Goal: Use online tool/utility: Utilize a website feature to perform a specific function

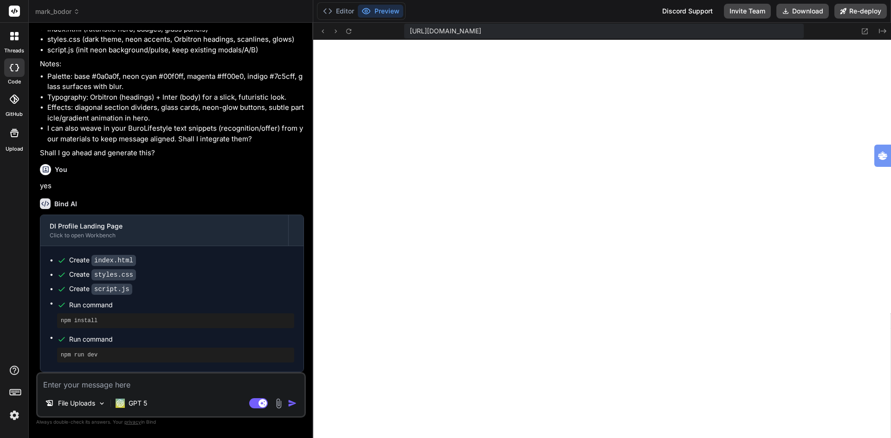
scroll to position [2177, 0]
click at [122, 384] on textarea at bounding box center [171, 382] width 267 height 17
type textarea "r"
type textarea "x"
type textarea "re"
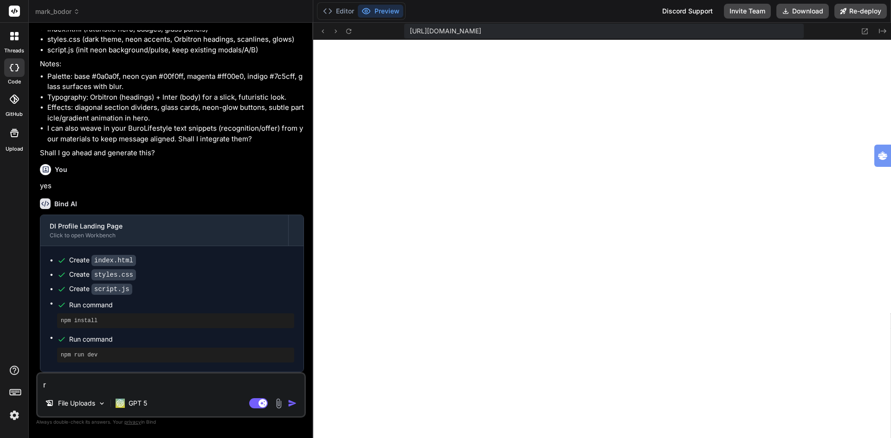
type textarea "x"
type textarea "rep"
type textarea "x"
type textarea "repl"
type textarea "x"
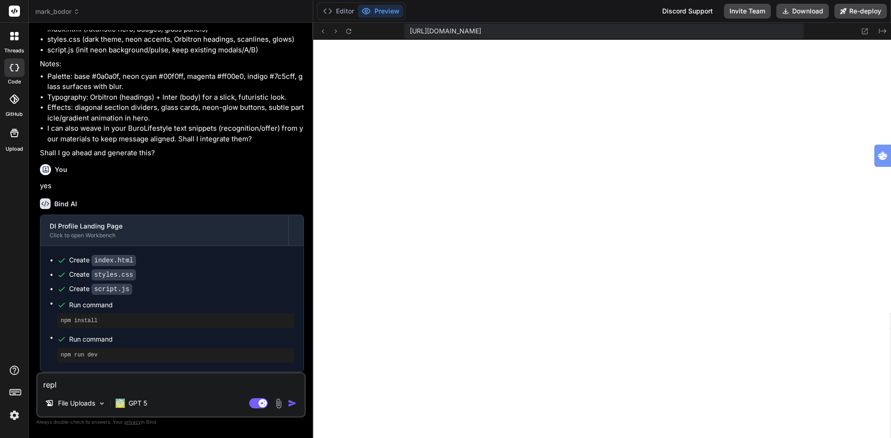
type textarea "repla"
type textarea "x"
type textarea "replac"
type textarea "x"
type textarea "replace"
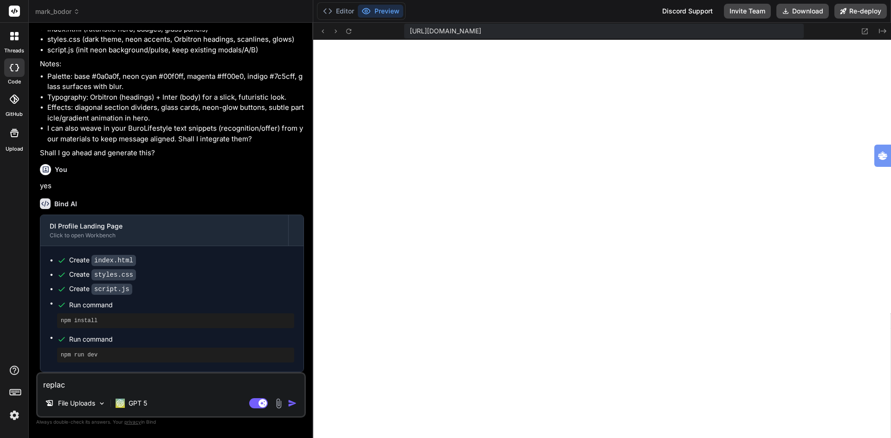
type textarea "x"
type textarea "replace"
type textarea "x"
type textarea "replace t"
type textarea "x"
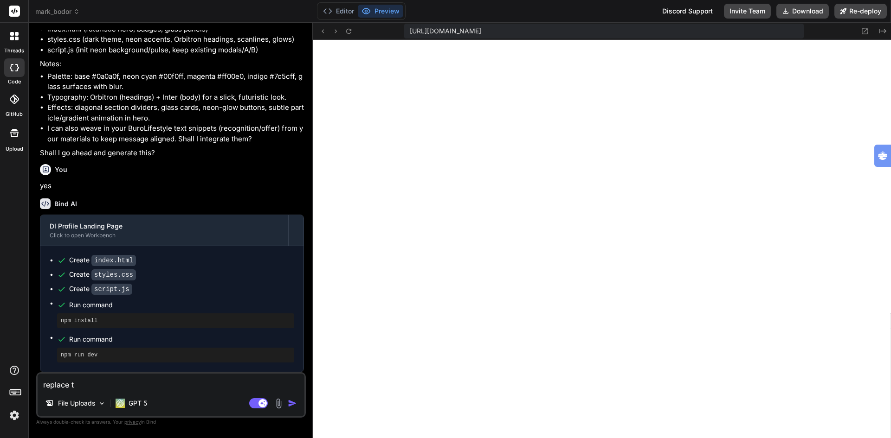
type textarea "replace th"
type textarea "x"
type textarea "replace the"
type textarea "x"
type textarea "replace the"
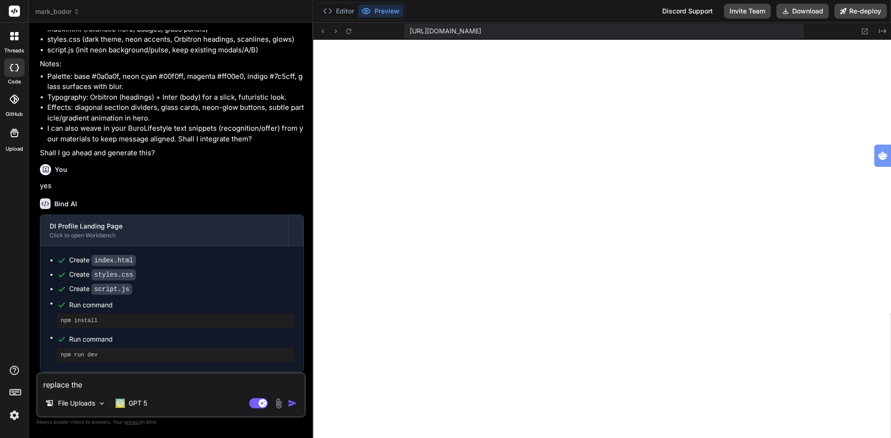
type textarea "x"
type textarea "replace the s"
type textarea "x"
type textarea "replace the st"
type textarea "x"
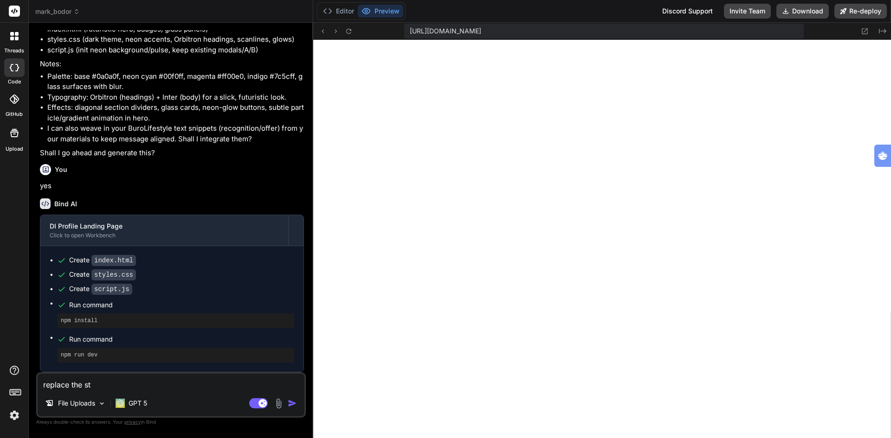
type textarea "replace the sty"
type textarea "x"
type textarea "replace the styl"
type textarea "x"
type textarea "replace the style"
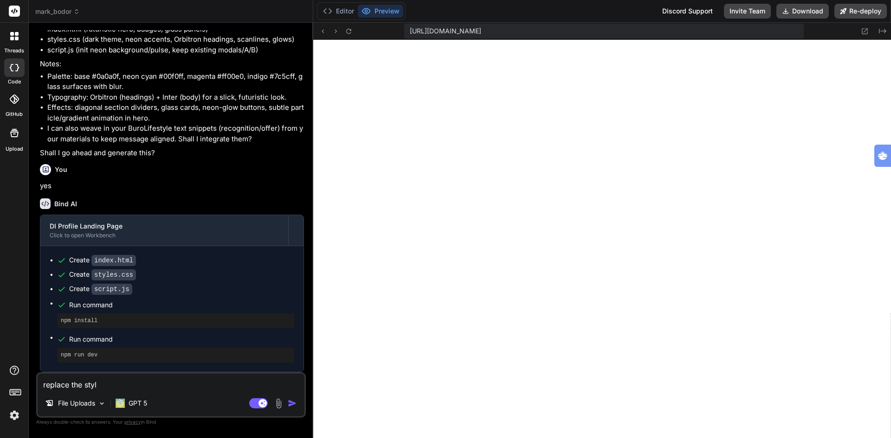
type textarea "x"
type textarea "replace the style"
type textarea "x"
type textarea "replace the style w"
type textarea "x"
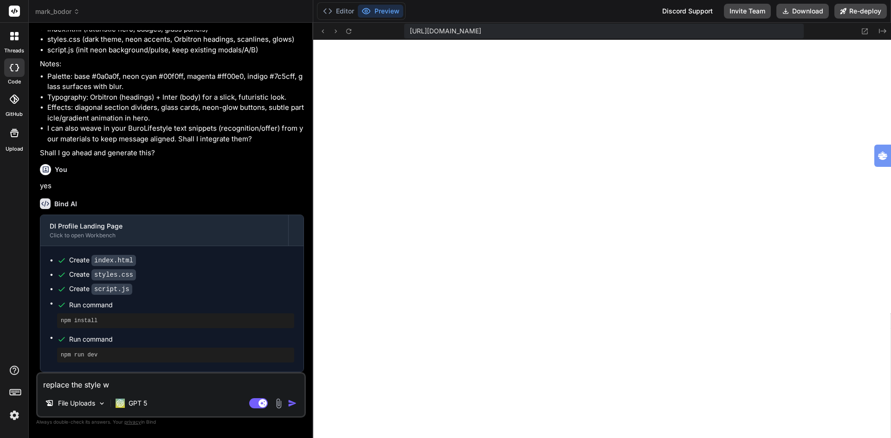
type textarea "replace the style wi"
type textarea "x"
type textarea "replace the style wit"
type textarea "x"
type textarea "replace the style with"
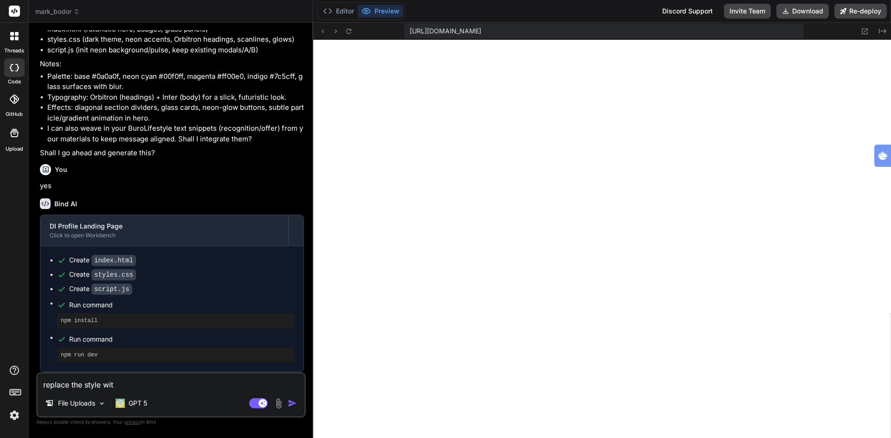
type textarea "x"
type textarea "replace the style with"
type textarea "x"
type textarea "replace the style with a"
type textarea "x"
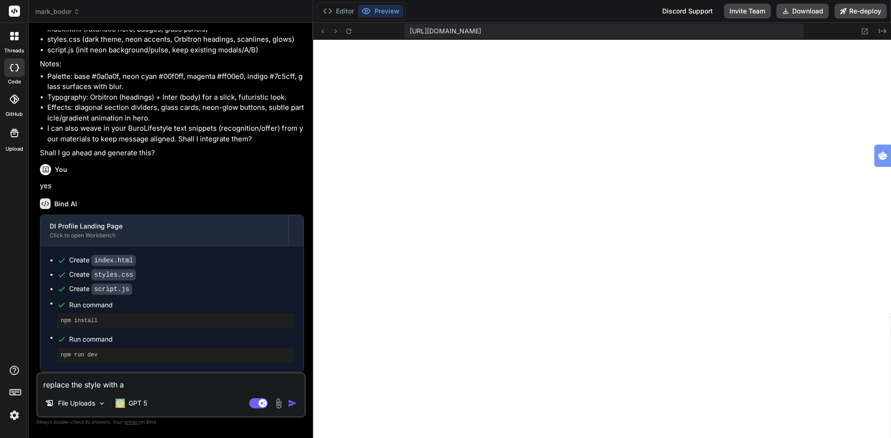
type textarea "replace the style with a"
type textarea "x"
type textarea "replace the style with a b"
type textarea "x"
type textarea "replace the style with a bl"
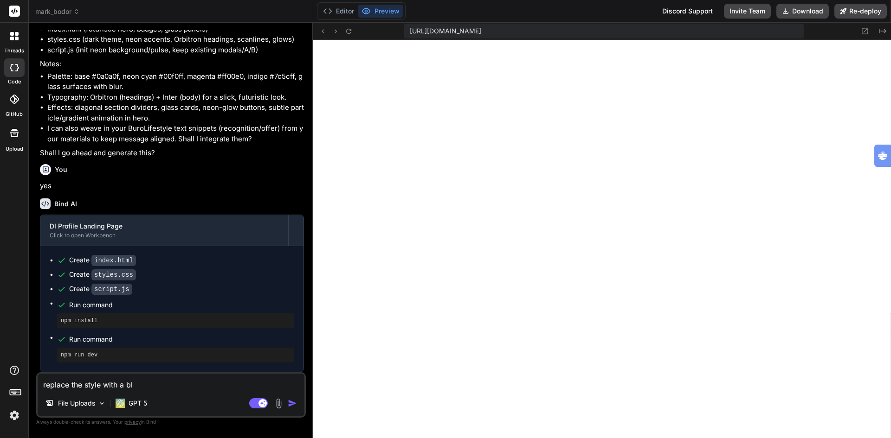
type textarea "x"
type textarea "replace the style with a blu"
type textarea "x"
type textarea "replace the style with a blue"
type textarea "x"
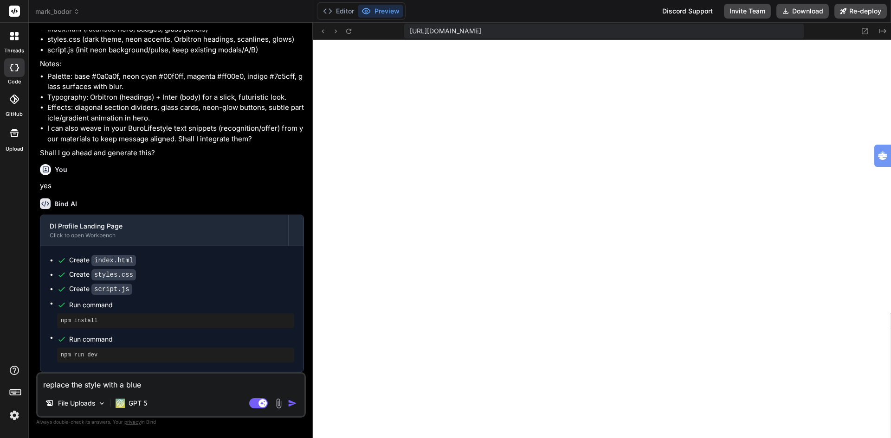
type textarea "replace the style with a blue"
type textarea "x"
type textarea "replace the style with a blue o"
type textarea "x"
type textarea "replace the style with a blue oc"
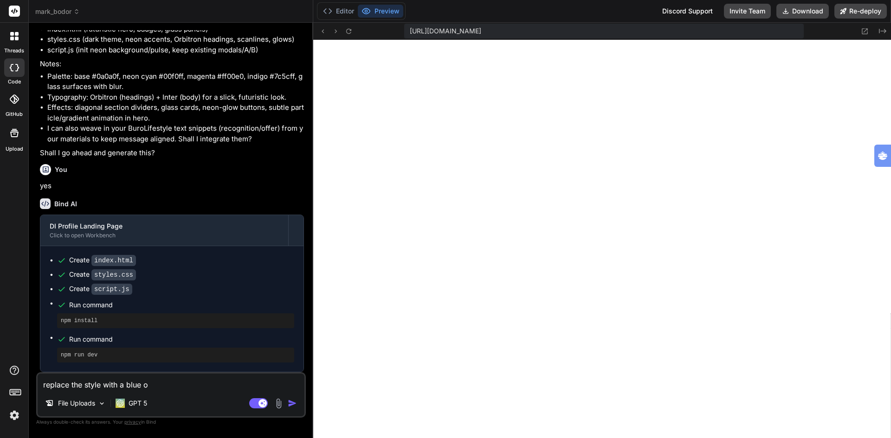
type textarea "x"
type textarea "replace the style with a blue oce"
type textarea "x"
type textarea "replace the style with a blue ocea"
type textarea "x"
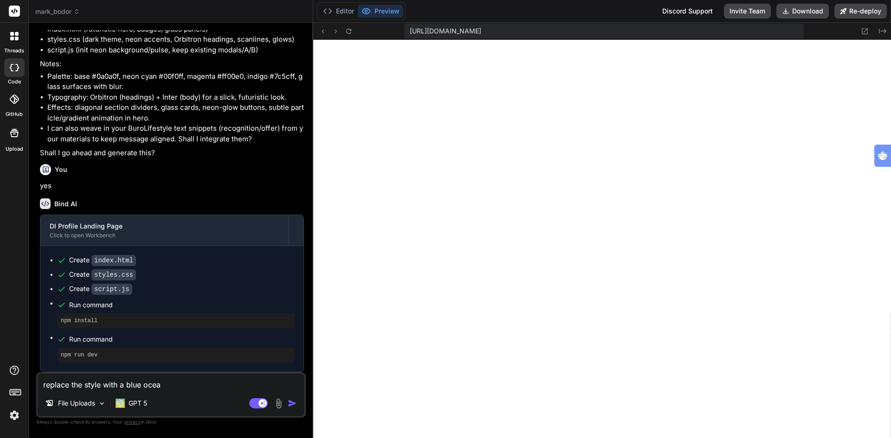
type textarea "replace the style with a blue ocean"
type textarea "x"
type textarea "replace the style with a blue ocean"
type textarea "x"
type textarea "replace the style with a blue ocean a"
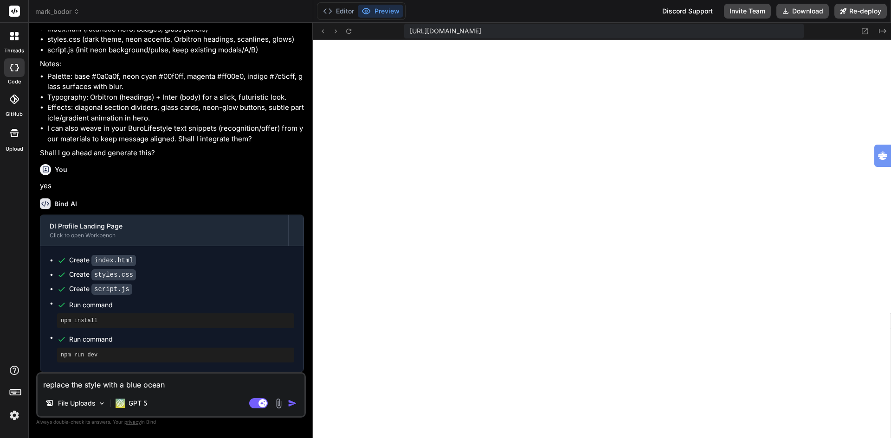
type textarea "x"
type textarea "replace the style with a blue ocean an"
type textarea "x"
type textarea "replace the style with a blue ocean and"
type textarea "x"
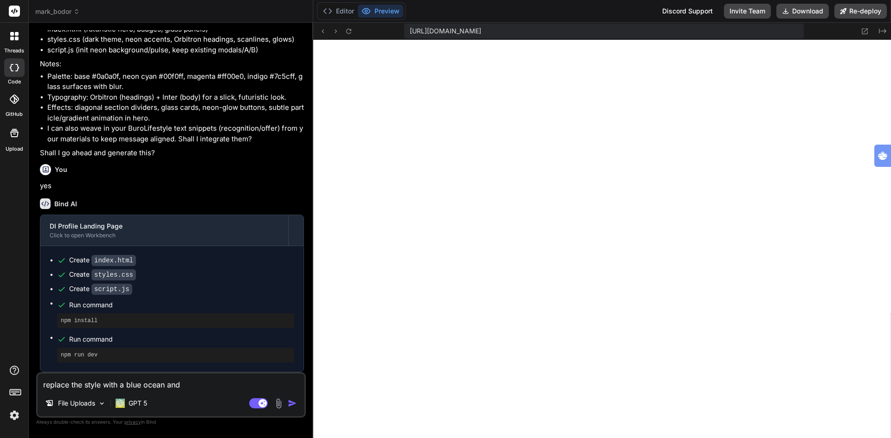
type textarea "replace the style with a blue ocean and"
type textarea "x"
type textarea "replace the style with a blue ocean and g"
type textarea "x"
type textarea "replace the style with a blue ocean and gr"
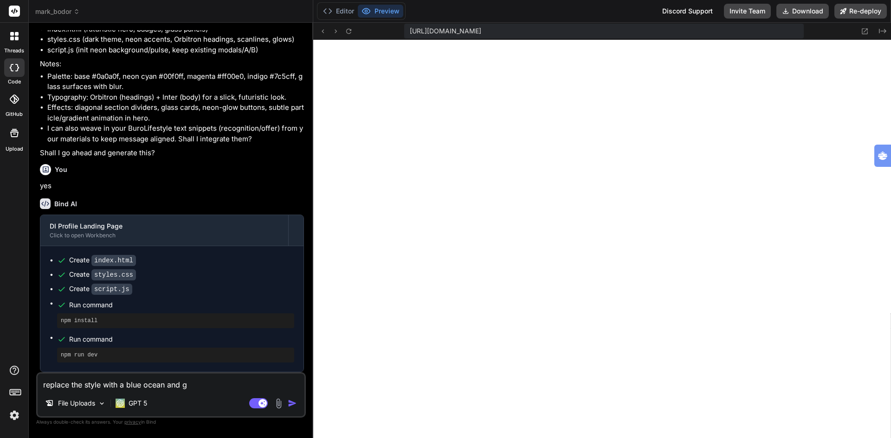
type textarea "x"
type textarea "replace the style with a blue ocean and gre"
type textarea "x"
type textarea "replace the style with a blue ocean and grea"
type textarea "x"
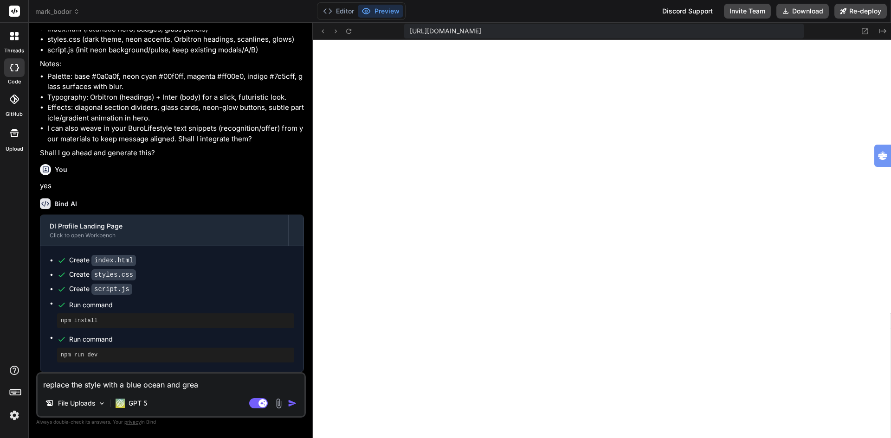
type textarea "replace the style with a blue ocean and grean"
type textarea "x"
type textarea "replace the style with a blue ocean and grea"
type textarea "x"
type textarea "replace the style with a blue ocean and gre"
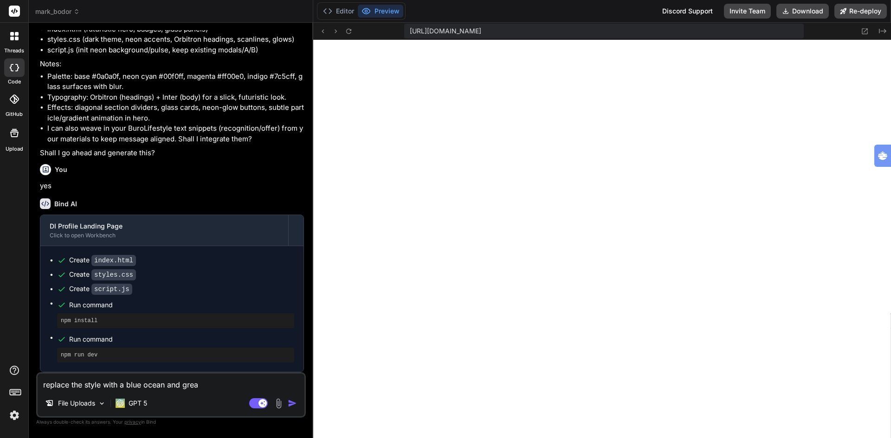
type textarea "x"
type textarea "replace the style with a blue ocean and gree"
type textarea "x"
type textarea "replace the style with a blue ocean and green"
type textarea "x"
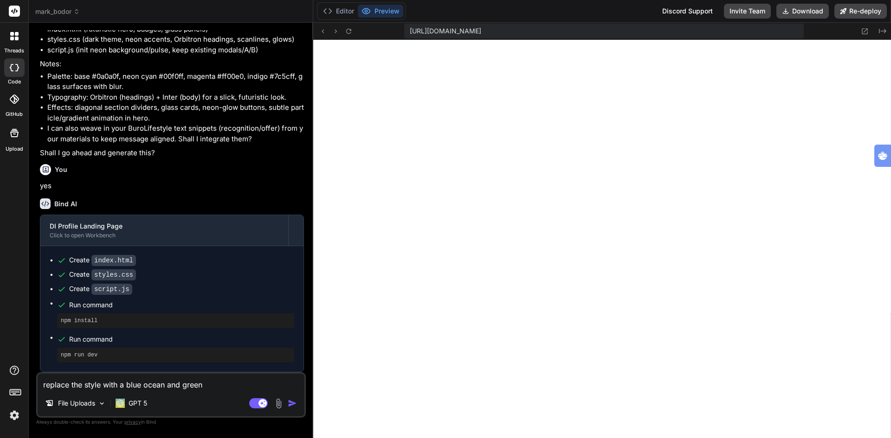
type textarea "replace the style with a blue ocean and green"
type textarea "x"
type textarea "replace the style with a blue ocean and green c"
type textarea "x"
type textarea "replace the style with a blue ocean and green co"
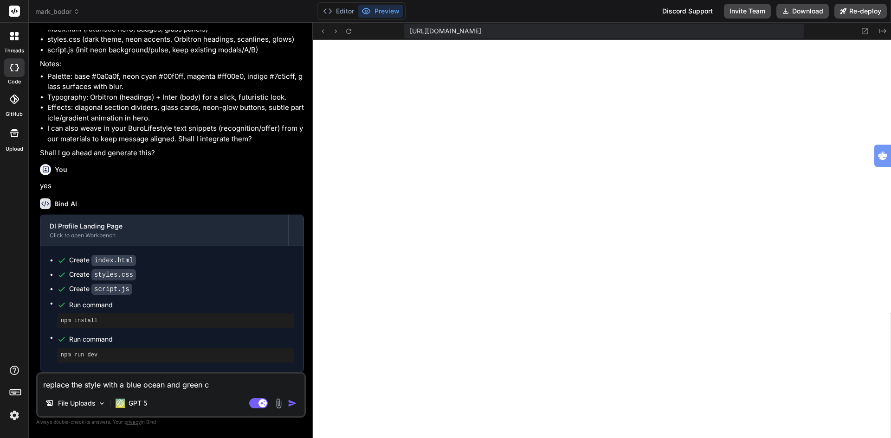
type textarea "x"
type textarea "replace the style with a blue ocean and green col"
type textarea "x"
type textarea "replace the style with a blue ocean and green colo"
type textarea "x"
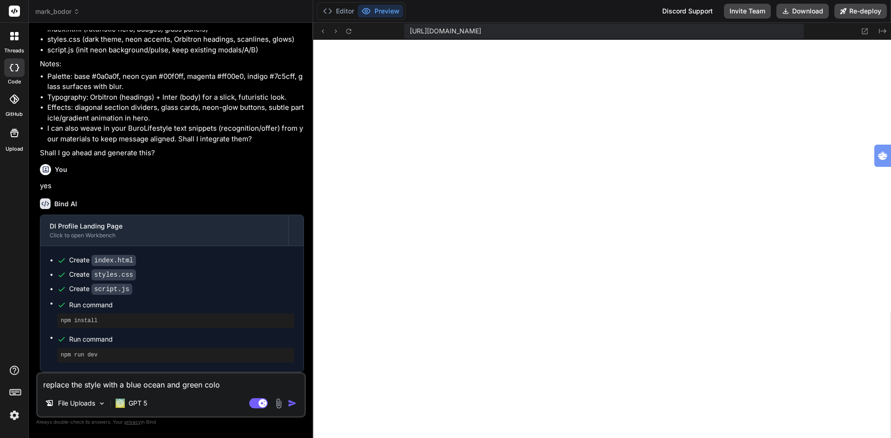
type textarea "replace the style with a blue ocean and green color"
type textarea "x"
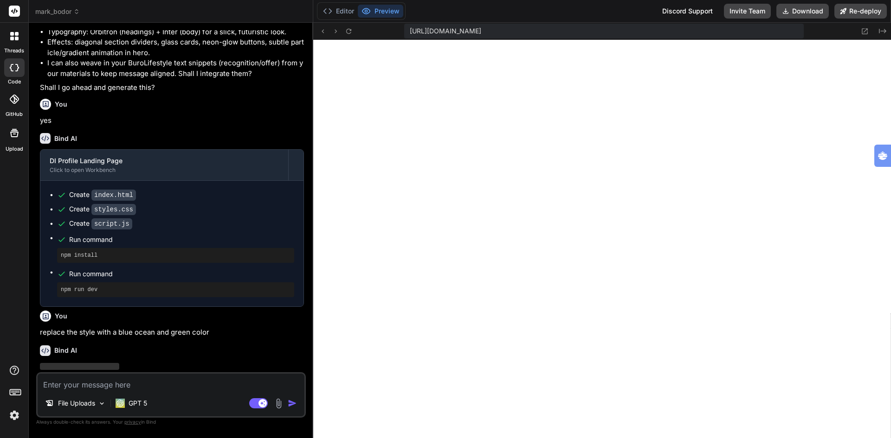
scroll to position [2273, 0]
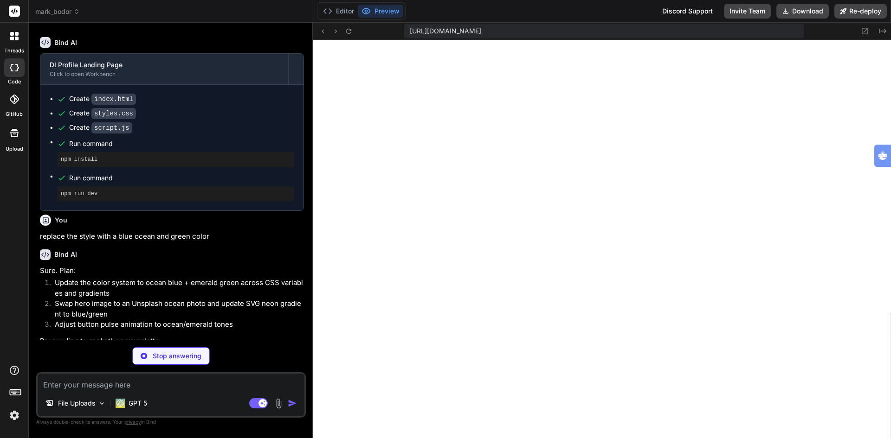
type textarea "x"
type textarea "</form> </div> </div> <script src="script.js"></script> </body> </html>"
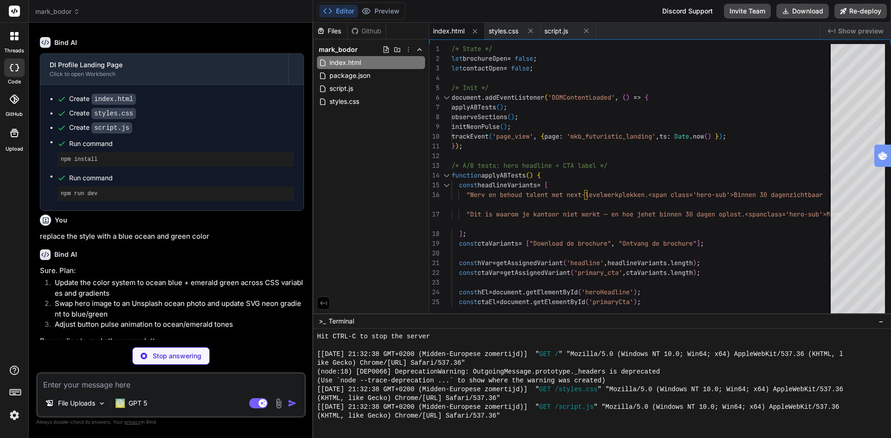
type textarea "x"
type textarea "transition-duration: .01ms !important; } }"
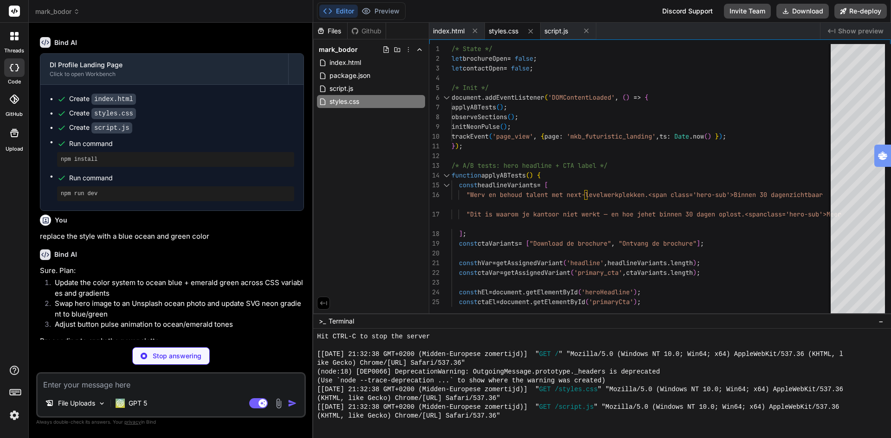
type textarea "x"
type textarea "`; document.head.appendChild(style);"
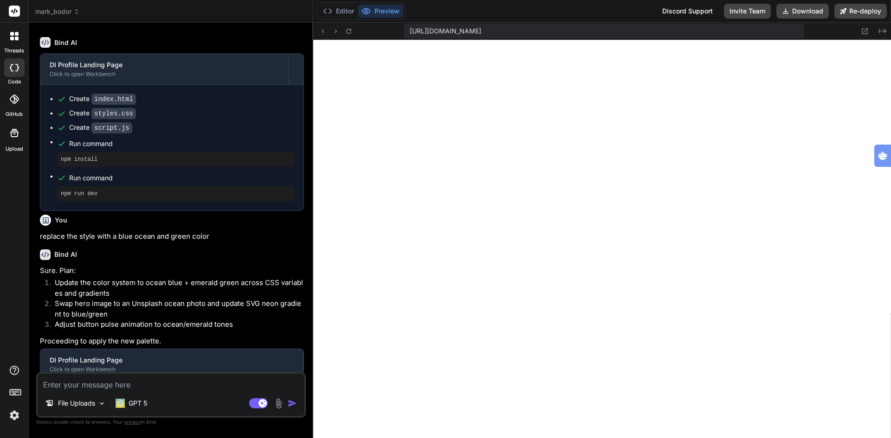
type textarea "x"
